Goal: Information Seeking & Learning: Find specific fact

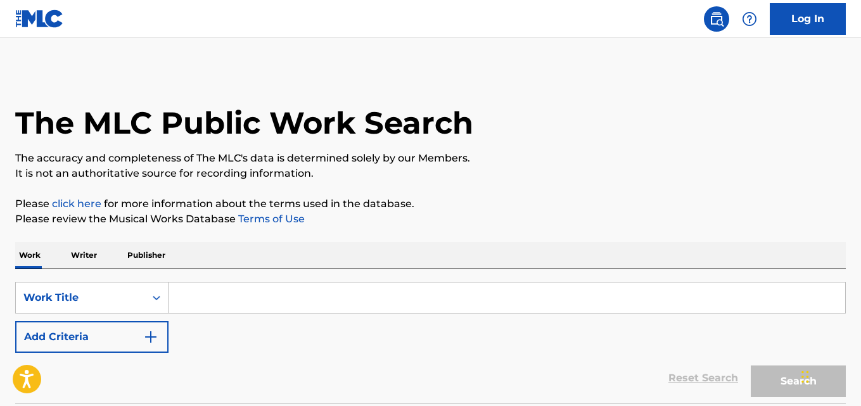
click at [269, 288] on input "Search Form" at bounding box center [507, 298] width 677 height 30
paste input "Dragonfly"
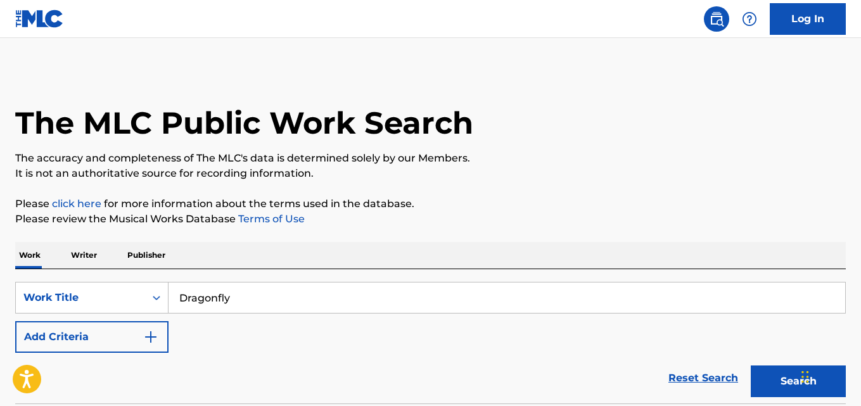
type input "Dragonfly"
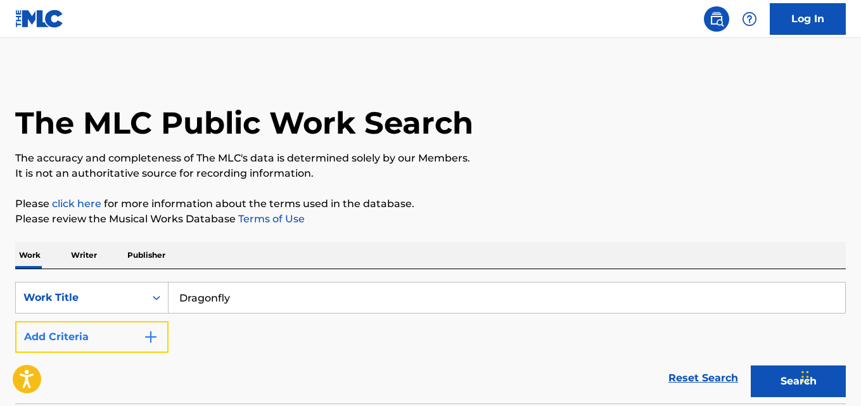
click at [143, 327] on button "Add Criteria" at bounding box center [91, 337] width 153 height 32
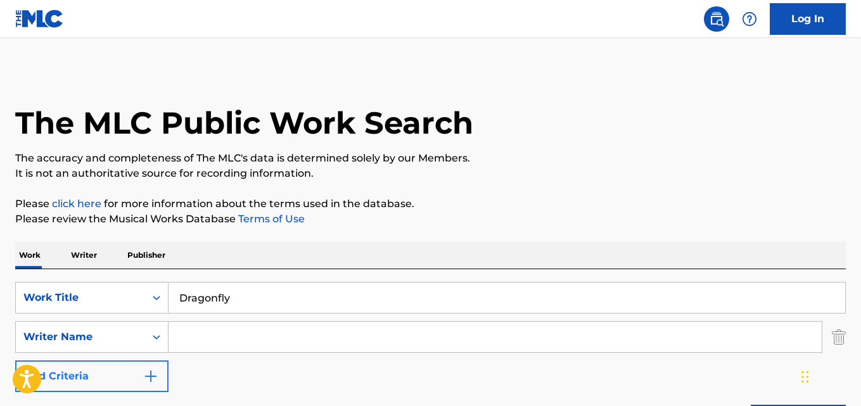
click at [191, 328] on input "Search Form" at bounding box center [495, 337] width 653 height 30
type input "Beggars"
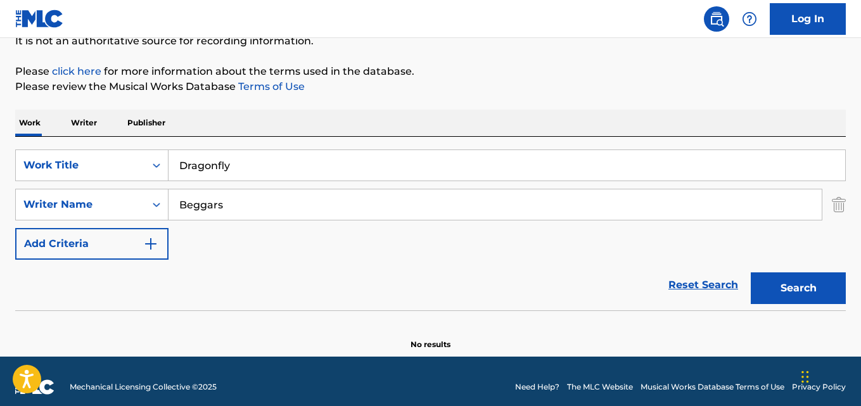
scroll to position [144, 0]
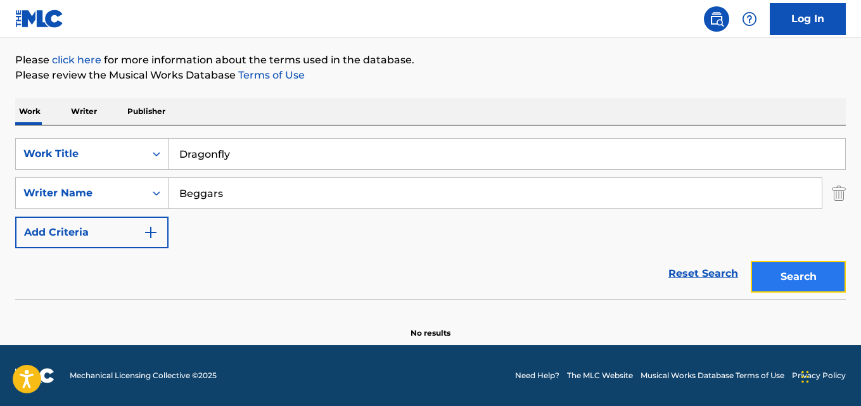
click at [780, 279] on button "Search" at bounding box center [798, 277] width 95 height 32
click at [338, 174] on div "SearchWithCriteriabbe8bf3f-930c-4c66-a090-d28db8fa7f76 Work Title Dragonfly Sea…" at bounding box center [430, 193] width 831 height 110
click at [801, 264] on button "Search" at bounding box center [798, 277] width 95 height 32
click at [327, 202] on input "Beggars" at bounding box center [495, 193] width 653 height 30
click at [800, 269] on button "Search" at bounding box center [798, 277] width 95 height 32
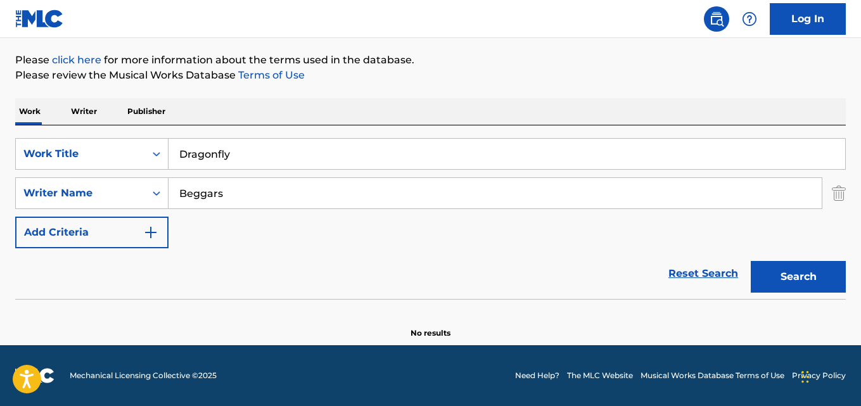
click at [290, 158] on input "Dragonfly" at bounding box center [507, 154] width 677 height 30
click at [782, 281] on button "Search" at bounding box center [798, 277] width 95 height 32
click at [312, 157] on input "Dragonfly" at bounding box center [507, 154] width 677 height 30
click at [797, 277] on button "Search" at bounding box center [798, 277] width 95 height 32
drag, startPoint x: 278, startPoint y: 151, endPoint x: 128, endPoint y: 160, distance: 149.8
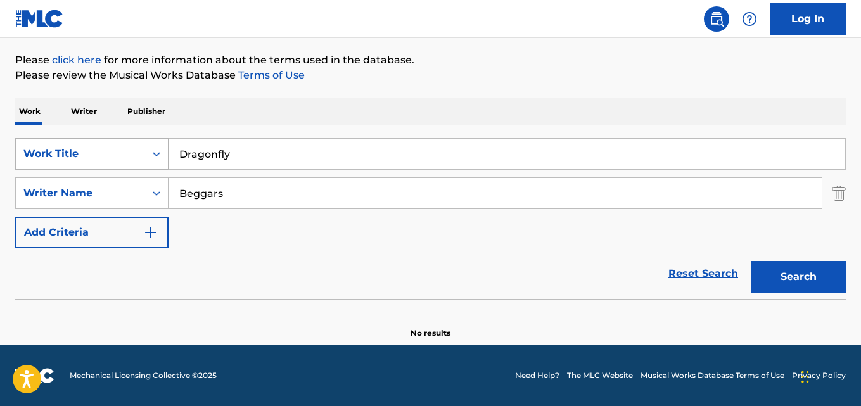
click at [128, 160] on div "SearchWithCriteriabbe8bf3f-930c-4c66-a090-d28db8fa7f76 Work Title Dragonfly" at bounding box center [430, 154] width 831 height 32
paste input "Mannequins"
type input "Mannequins"
drag, startPoint x: 254, startPoint y: 202, endPoint x: 159, endPoint y: 202, distance: 94.4
click at [159, 202] on div "SearchWithCriteria28ad8365-1f31-4eb8-9acf-94240051dc5d Writer Name Beggars" at bounding box center [430, 193] width 831 height 32
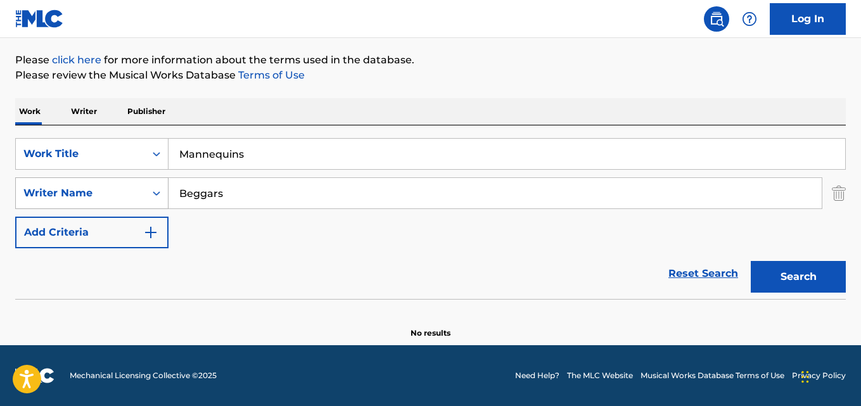
paste input "[PERSON_NAME]"
click at [751, 261] on button "Search" at bounding box center [798, 277] width 95 height 32
drag, startPoint x: 246, startPoint y: 198, endPoint x: 148, endPoint y: 205, distance: 97.9
click at [148, 205] on div "SearchWithCriteria28ad8365-1f31-4eb8-9acf-94240051dc5d Writer Name [PERSON_NAME]" at bounding box center [430, 193] width 831 height 32
paste input "[PERSON_NAME] Low [PERSON_NAME]"
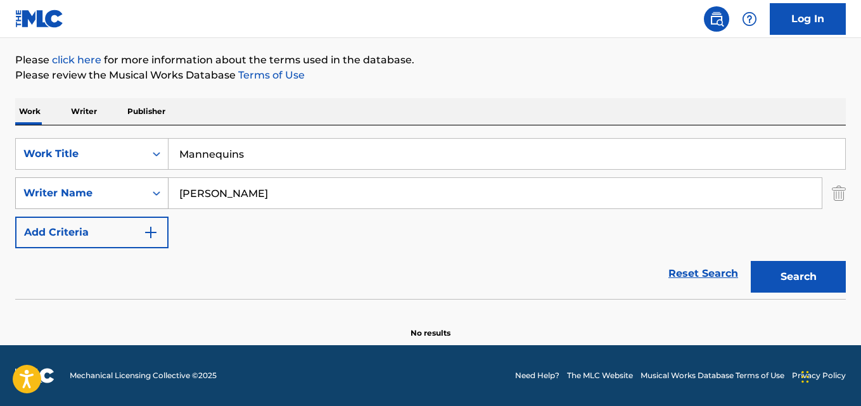
click at [751, 261] on button "Search" at bounding box center [798, 277] width 95 height 32
drag, startPoint x: 321, startPoint y: 189, endPoint x: 130, endPoint y: 197, distance: 191.6
click at [130, 197] on div "SearchWithCriteria28ad8365-1f31-4eb8-9acf-94240051dc5d Writer Name [PERSON_NAME]" at bounding box center [430, 193] width 831 height 32
click at [751, 261] on button "Search" at bounding box center [798, 277] width 95 height 32
drag, startPoint x: 321, startPoint y: 201, endPoint x: 124, endPoint y: 201, distance: 197.7
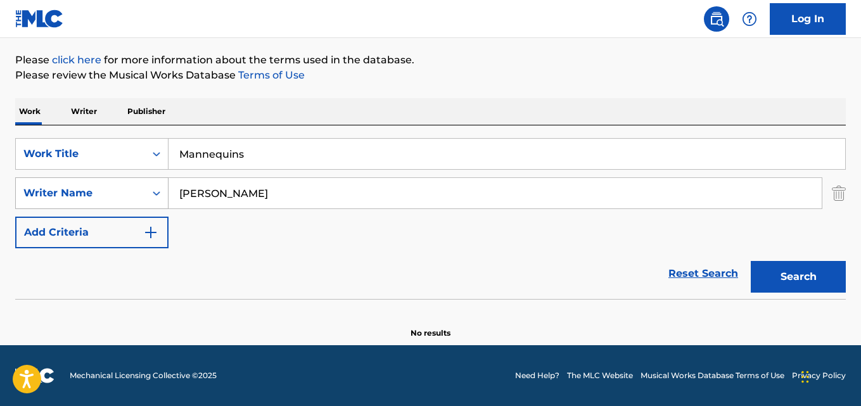
click at [124, 201] on div "SearchWithCriteria28ad8365-1f31-4eb8-9acf-94240051dc5d Writer Name [PERSON_NAME]" at bounding box center [430, 193] width 831 height 32
paste input "YANG"
click at [751, 261] on button "Search" at bounding box center [798, 277] width 95 height 32
click at [143, 195] on div "SearchWithCriteria28ad8365-1f31-4eb8-9acf-94240051dc5d Writer Name [PERSON_NAME]" at bounding box center [430, 193] width 831 height 32
paste input "MAHDHAR"
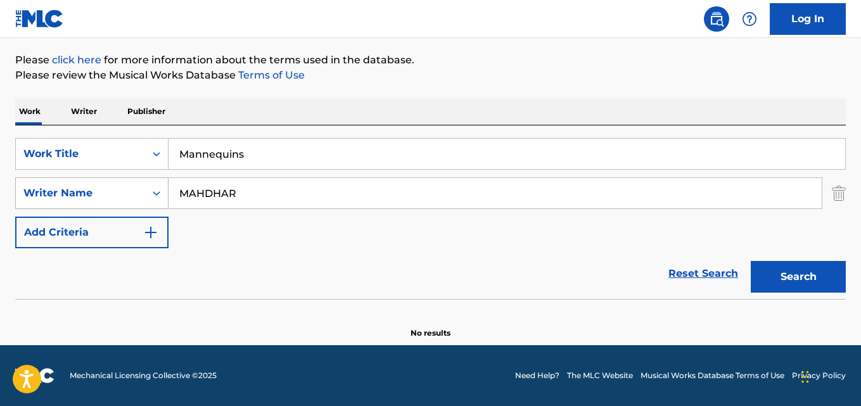
type input "MAHDHAR"
click at [751, 261] on button "Search" at bounding box center [798, 277] width 95 height 32
